Goal: Share content

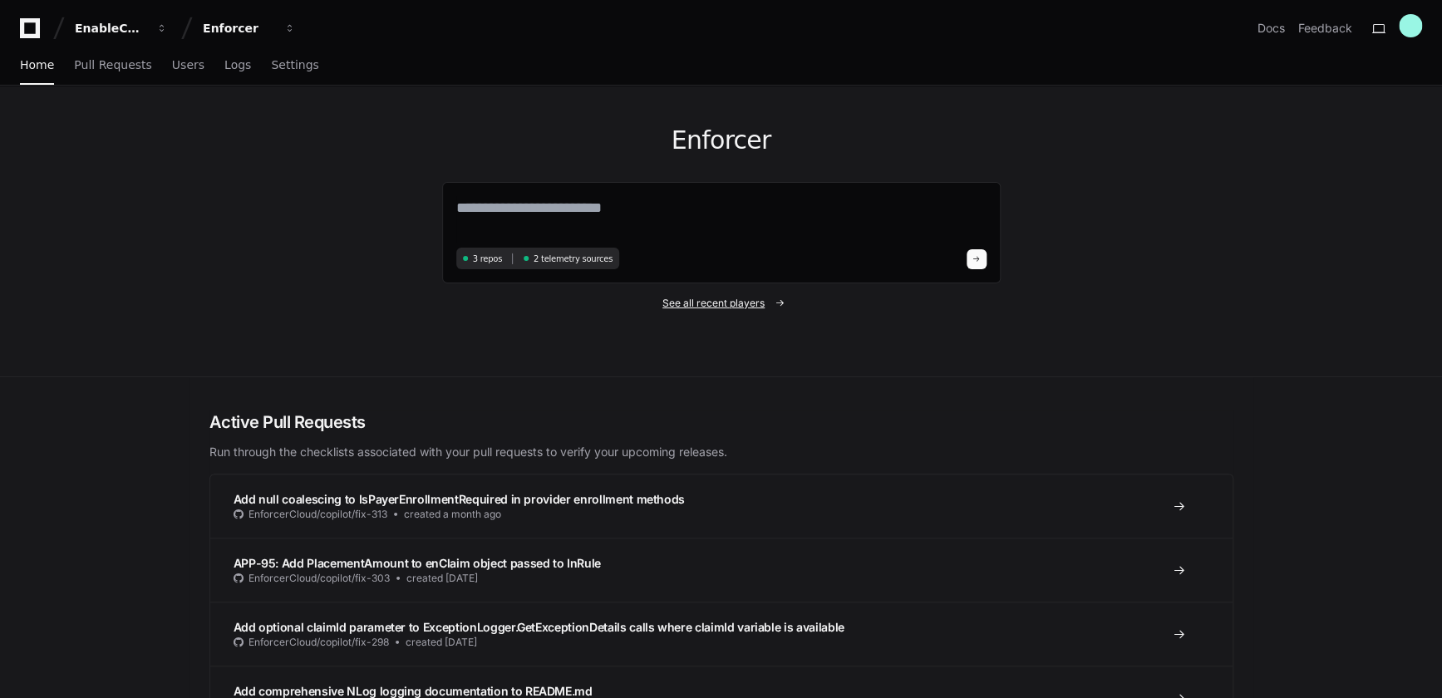
click at [725, 307] on span "See all recent players" at bounding box center [713, 303] width 102 height 13
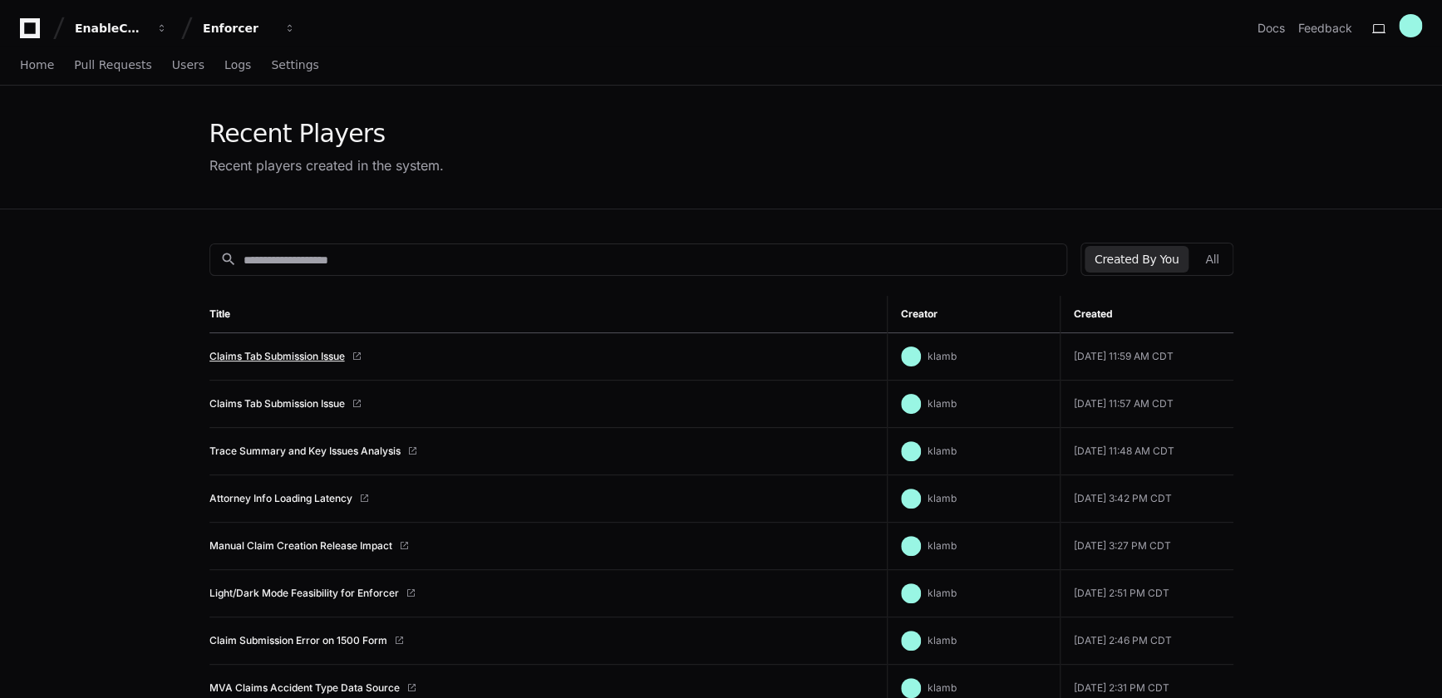
click at [324, 357] on link "Claims Tab Submission Issue" at bounding box center [276, 356] width 135 height 13
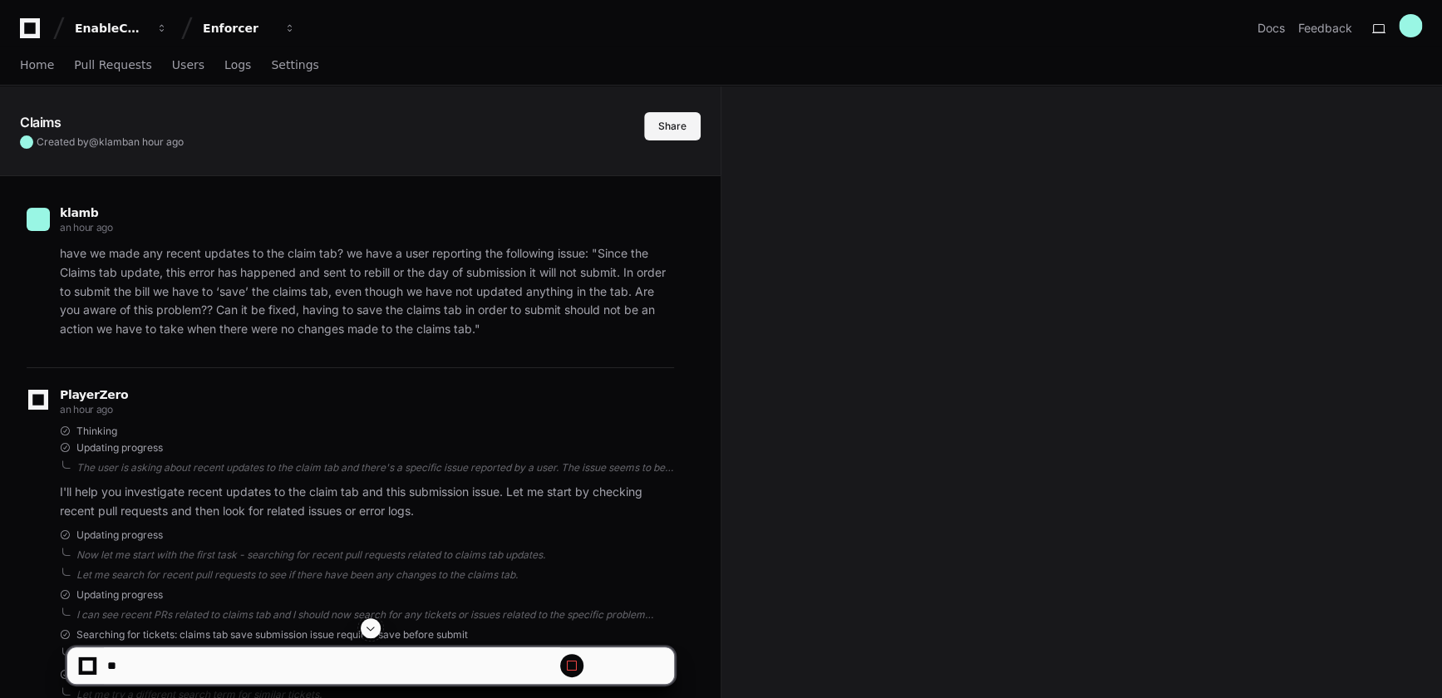
click at [666, 135] on button "Share" at bounding box center [672, 126] width 57 height 28
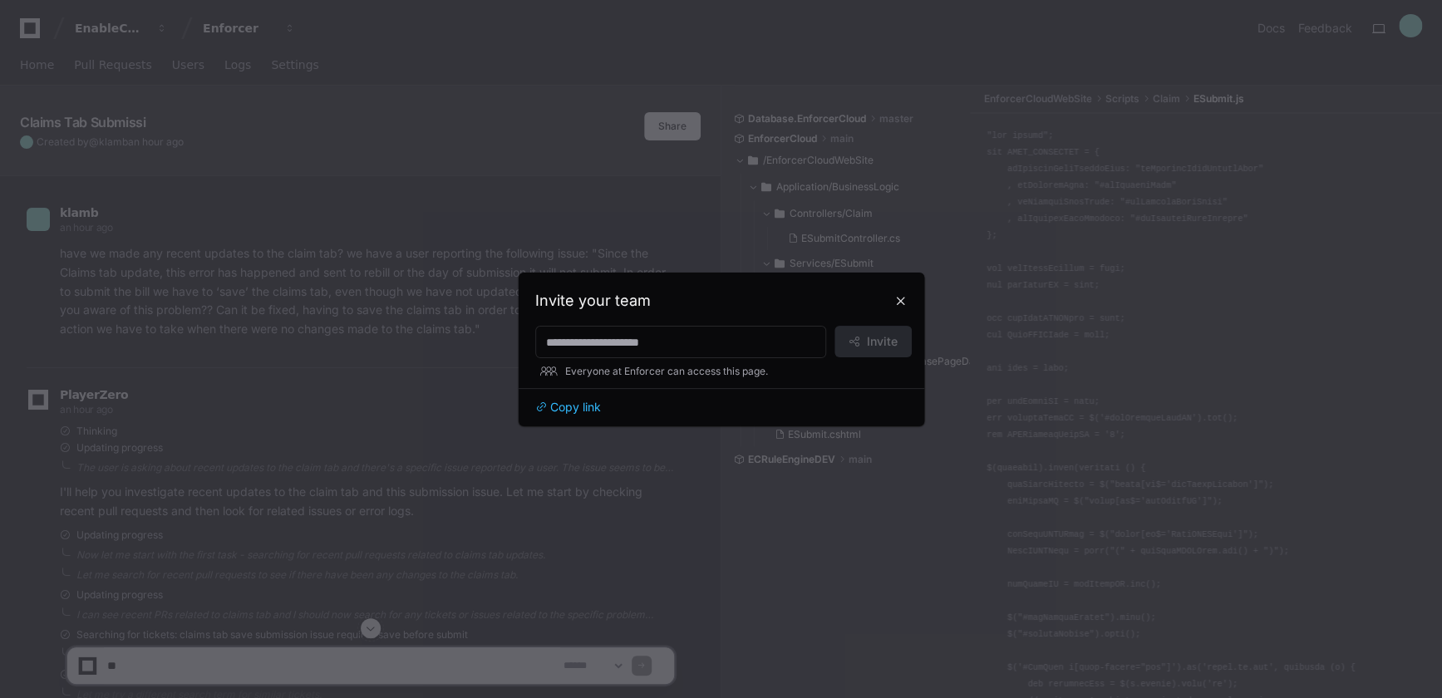
click at [563, 405] on span "Copy link" at bounding box center [575, 407] width 51 height 17
